Goal: Information Seeking & Learning: Find specific page/section

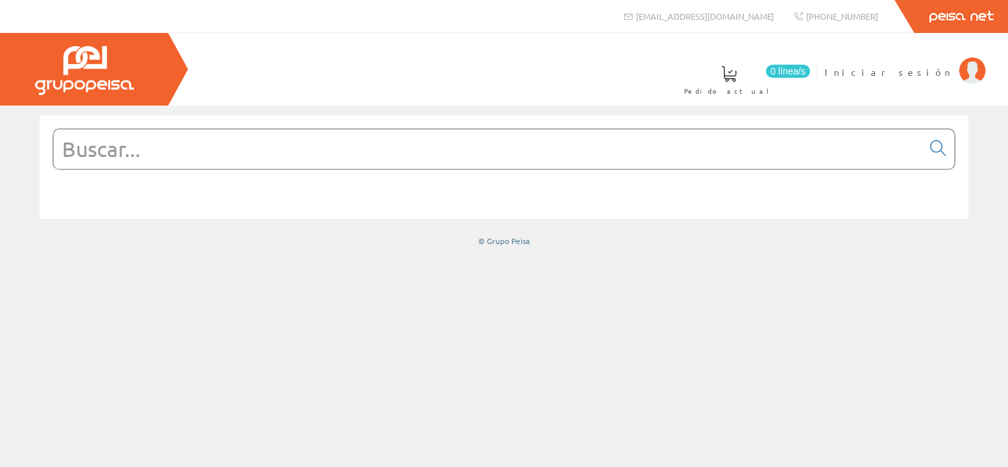
click at [654, 164] on input "text" at bounding box center [487, 149] width 869 height 40
type input "gants"
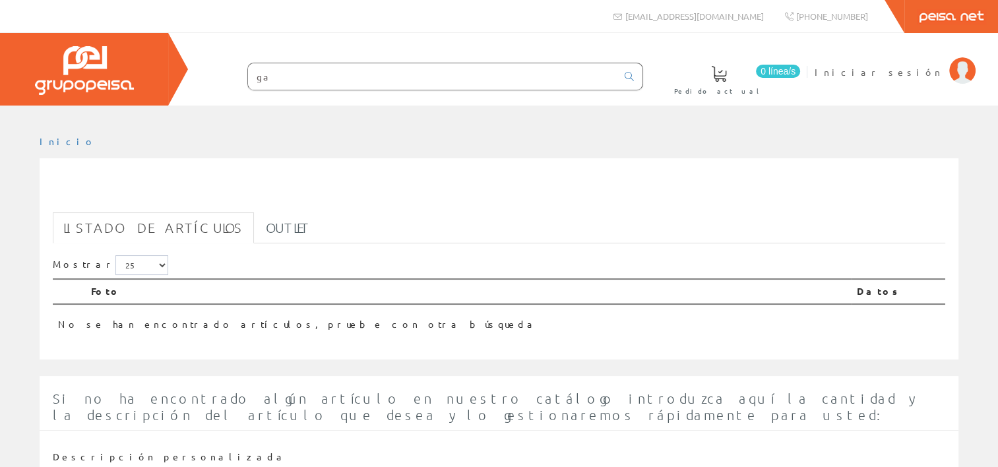
type input "g"
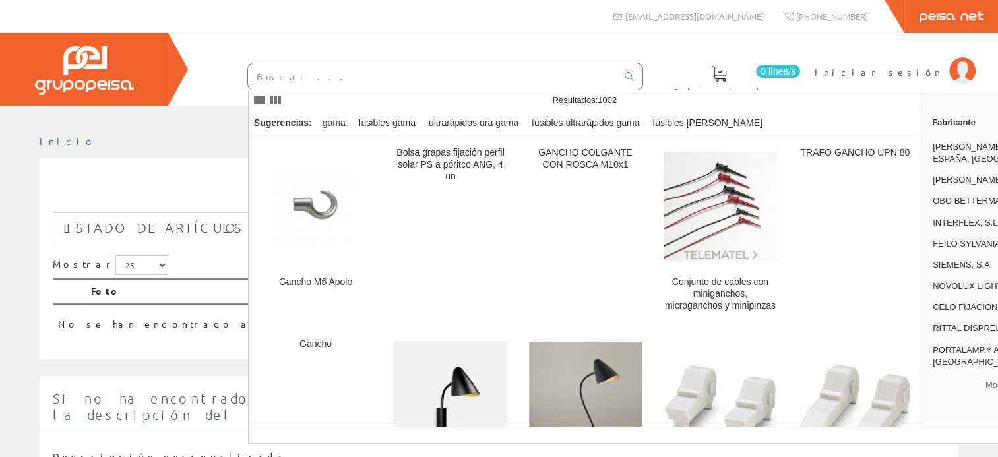
type input "l"
type input "="
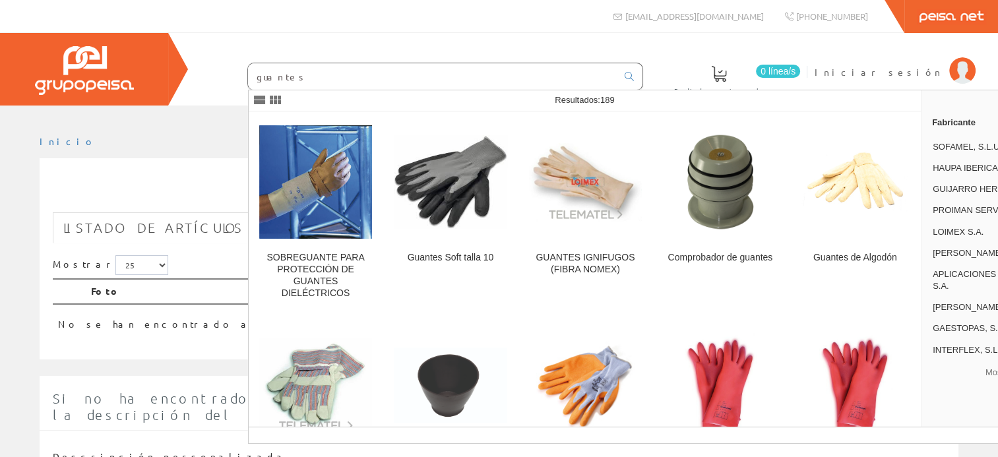
type input "guantes"
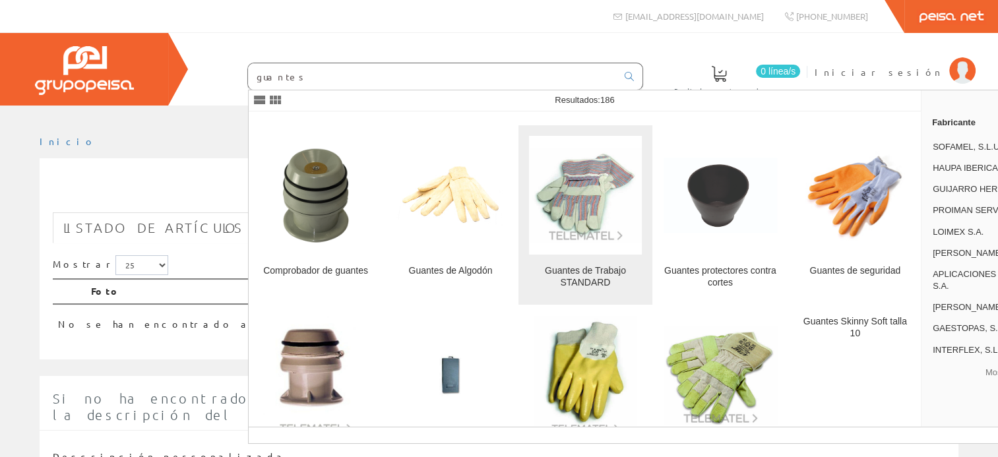
scroll to position [171, 0]
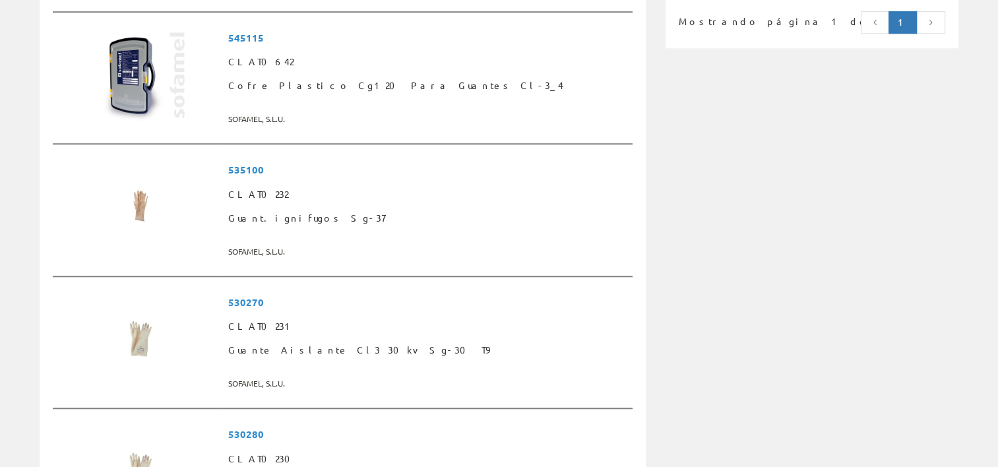
scroll to position [1083, 0]
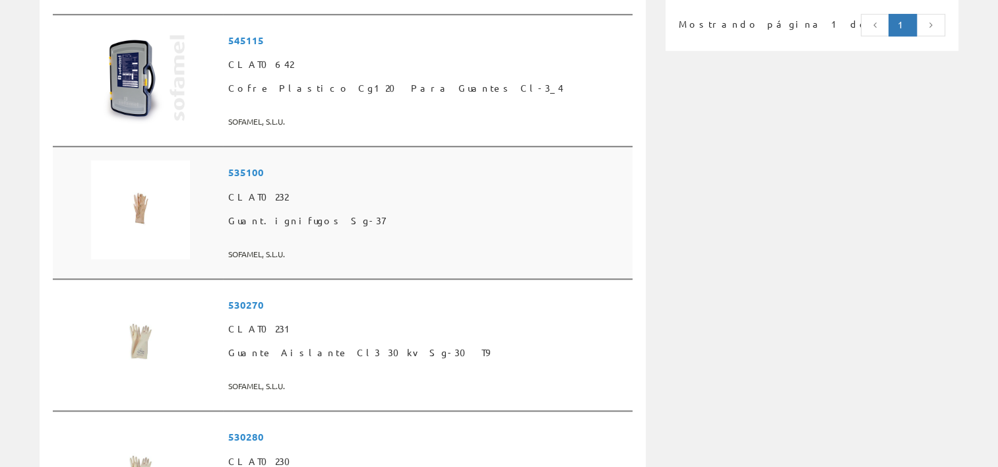
drag, startPoint x: 647, startPoint y: 232, endPoint x: 618, endPoint y: 233, distance: 29.0
click at [618, 233] on span at bounding box center [427, 238] width 399 height 11
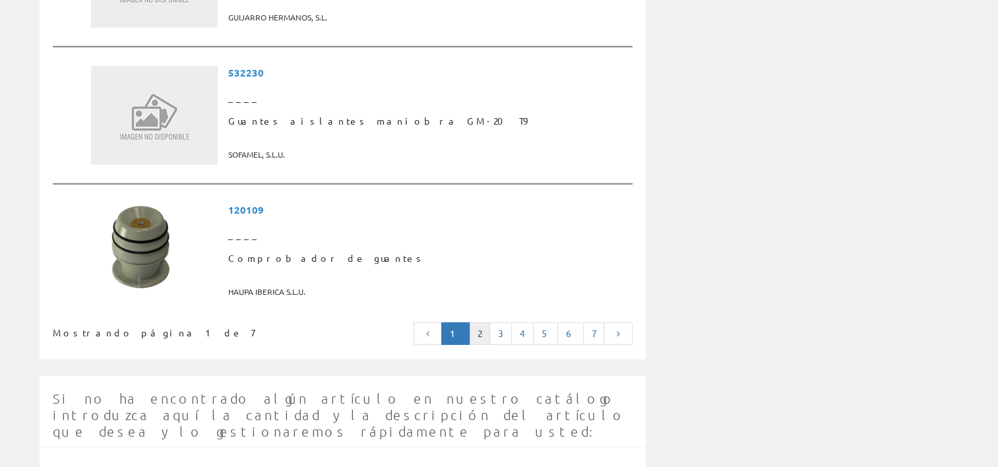
scroll to position [3382, 0]
click at [485, 320] on link "2" at bounding box center [479, 331] width 21 height 22
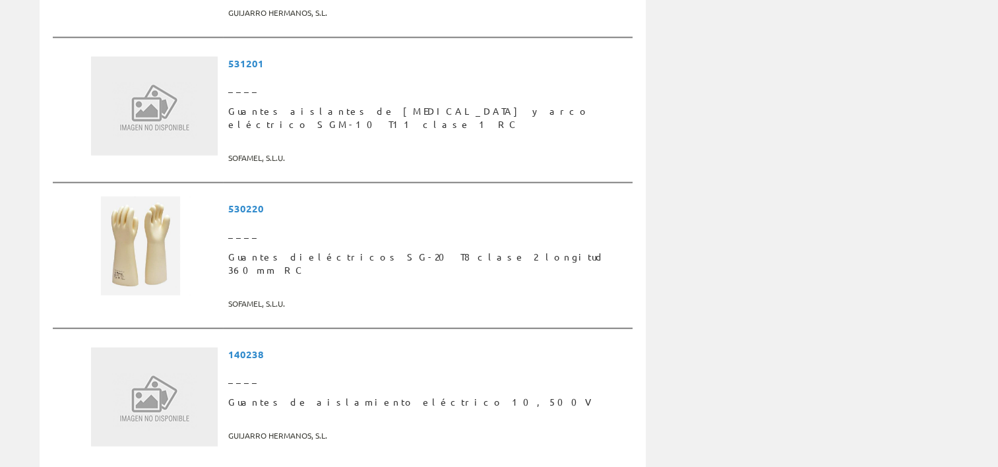
scroll to position [3276, 0]
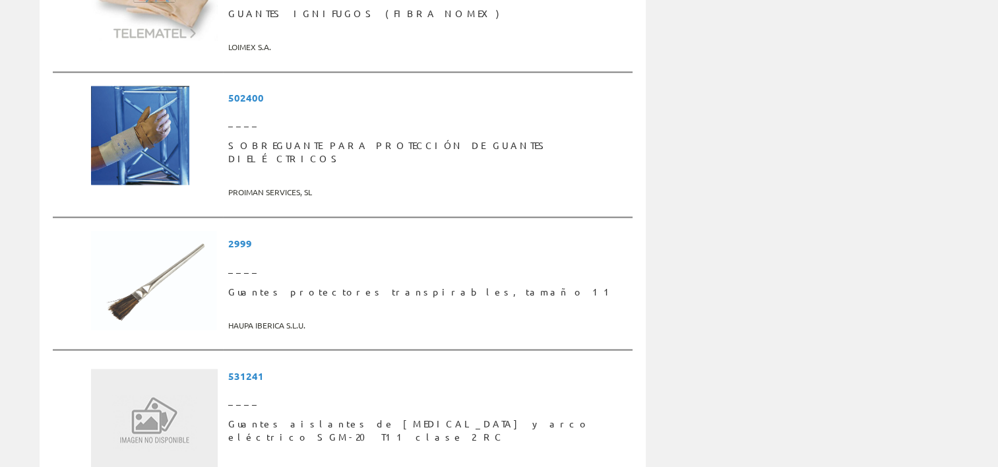
scroll to position [2282, 0]
